Goal: Transaction & Acquisition: Purchase product/service

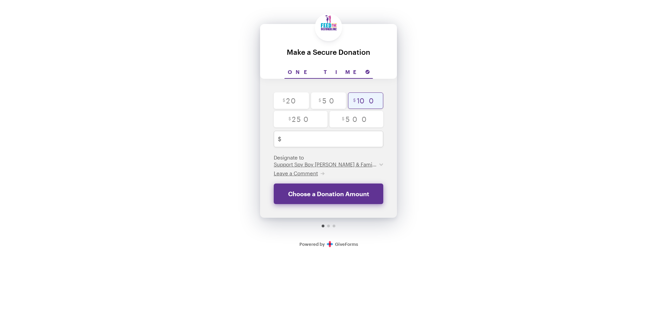
click at [356, 100] on input "radio" at bounding box center [365, 100] width 35 height 16
radio input "true"
type input "100"
checkbox input "false"
click at [301, 175] on span "Leave a Comment" at bounding box center [296, 173] width 44 height 6
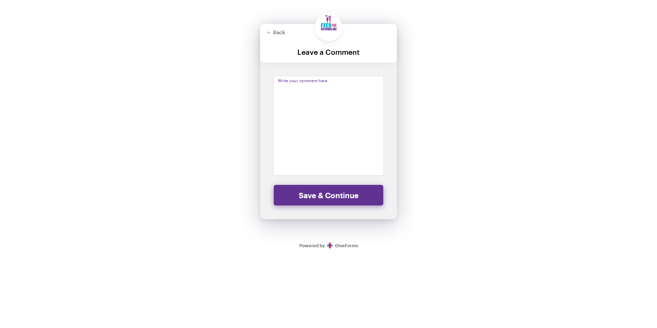
click at [304, 82] on textarea at bounding box center [329, 125] width 110 height 99
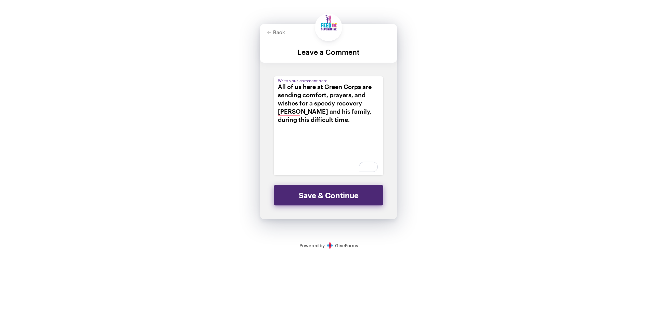
type textarea "All of us here at Green Corps are sending comfort, prayers, and wishes for a sp…"
click at [346, 200] on button "Save & Continue" at bounding box center [329, 195] width 110 height 21
checkbox input "false"
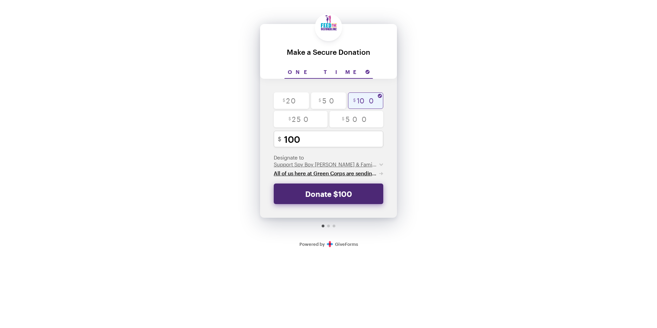
click at [355, 190] on button "Donate $100" at bounding box center [329, 193] width 110 height 21
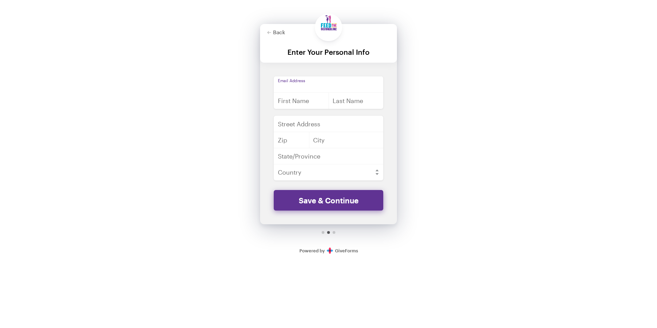
click at [314, 85] on input "email" at bounding box center [329, 84] width 110 height 16
type input "[PERSON_NAME][EMAIL_ADDRESS][DOMAIN_NAME]"
type input "[PERSON_NAME]"
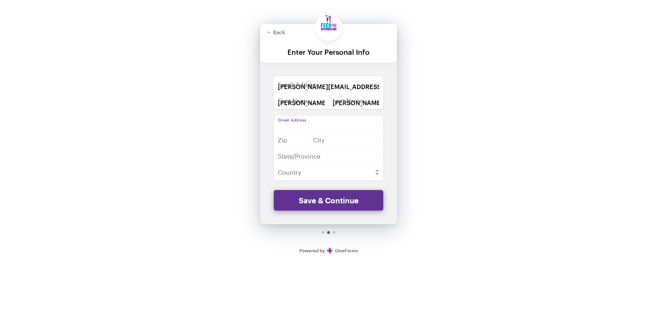
type input "[STREET_ADDRESS]"
type input "70119"
type input "[GEOGRAPHIC_DATA]"
type input "[US_STATE]"
select select "US"
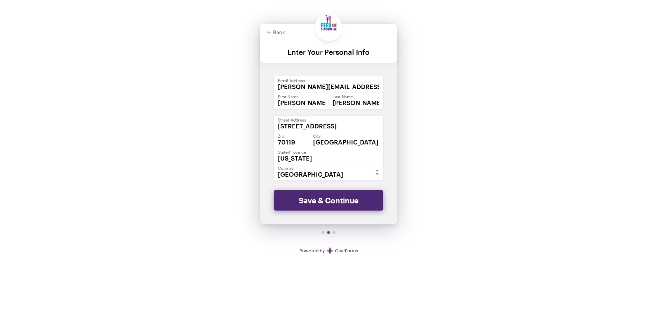
click at [340, 204] on button "Save & Continue" at bounding box center [329, 200] width 110 height 21
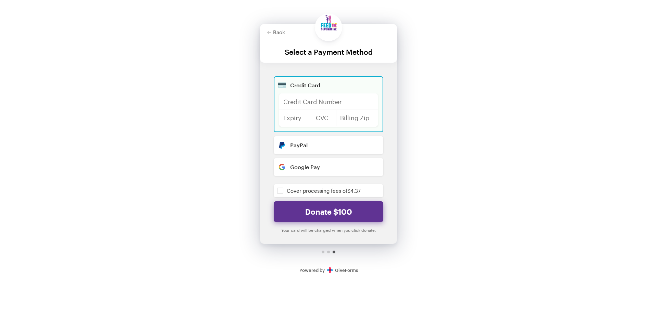
click at [316, 98] on div at bounding box center [328, 101] width 99 height 16
click at [418, 81] on div "Back Back Select a Payment Method For your generous donation of $100 One time $…" at bounding box center [328, 140] width 657 height 280
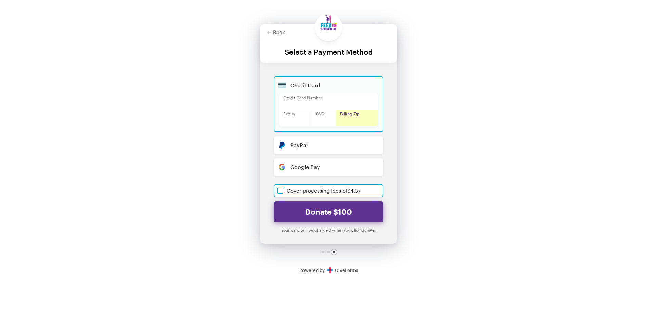
click at [279, 191] on input "checkbox" at bounding box center [329, 190] width 110 height 13
click at [335, 212] on button "Donate $104.37" at bounding box center [329, 211] width 110 height 21
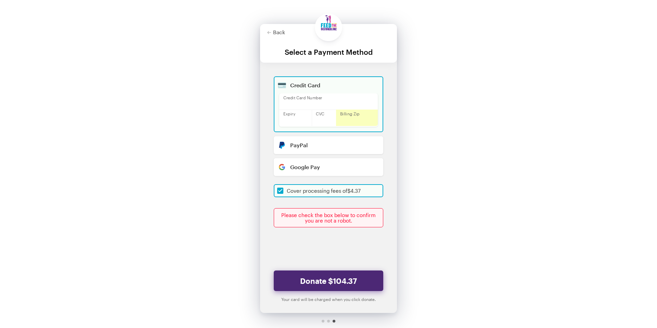
click at [331, 282] on button "Donate $104.37" at bounding box center [329, 280] width 110 height 21
checkbox input "true"
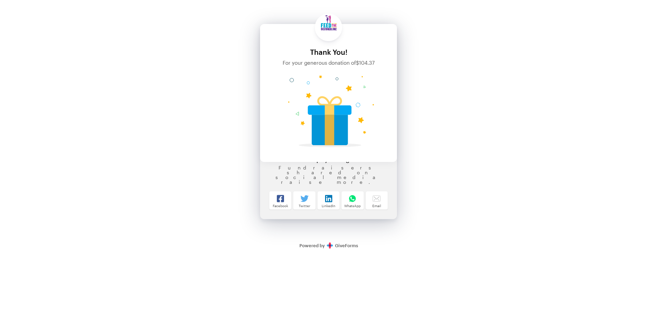
scroll to position [51, 0]
